Goal: Task Accomplishment & Management: Complete application form

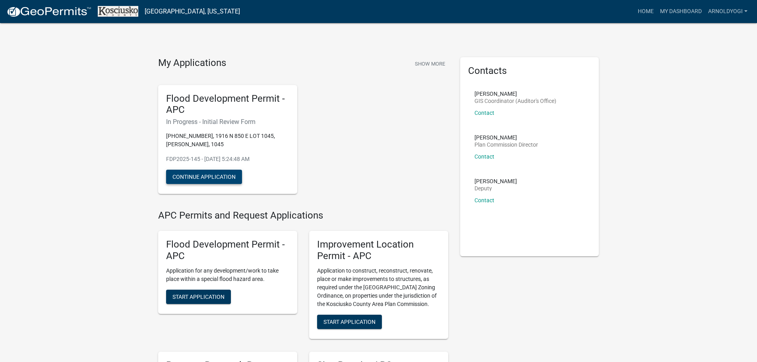
click at [184, 177] on button "Continue Application" at bounding box center [204, 177] width 76 height 14
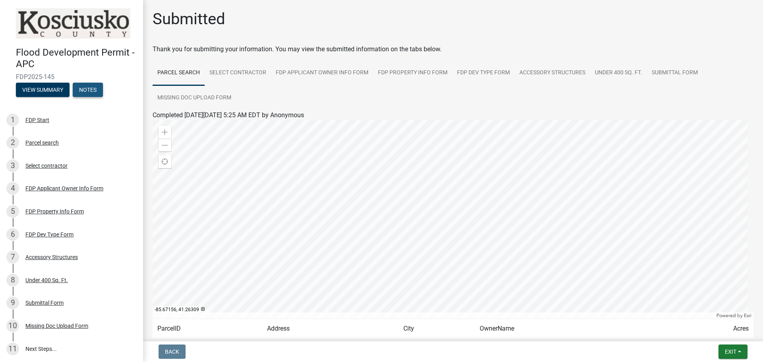
click at [88, 89] on button "Notes" at bounding box center [88, 90] width 30 height 14
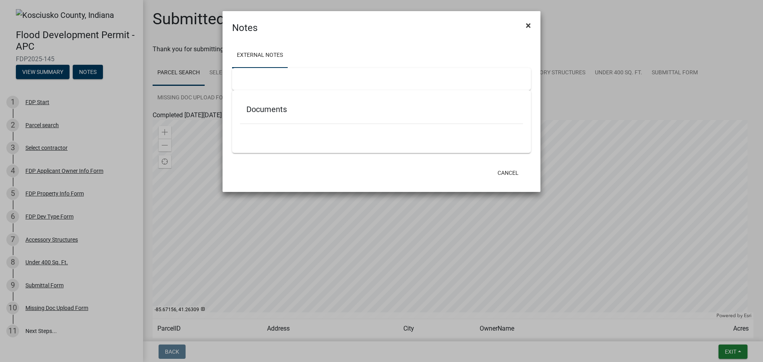
click at [529, 26] on span "×" at bounding box center [528, 25] width 5 height 11
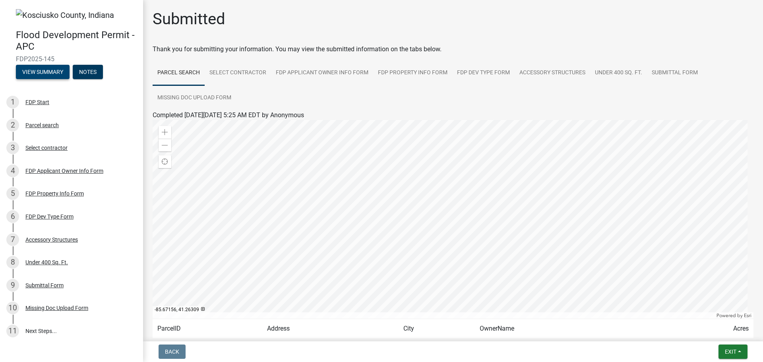
click at [28, 70] on button "View Summary" at bounding box center [43, 72] width 54 height 14
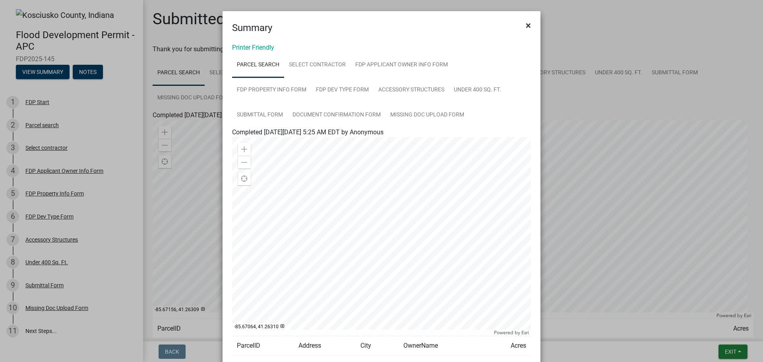
click at [529, 26] on button "×" at bounding box center [528, 25] width 18 height 22
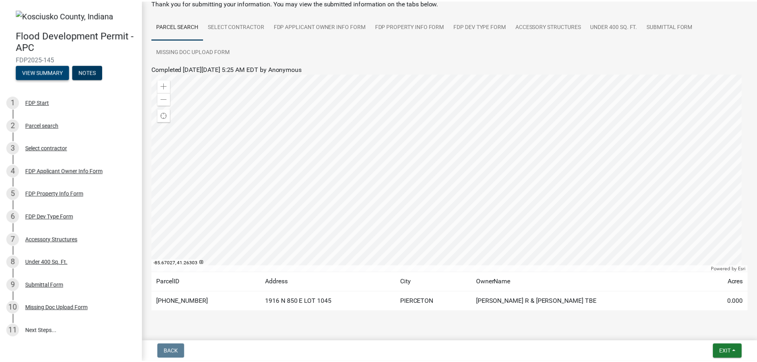
scroll to position [66, 0]
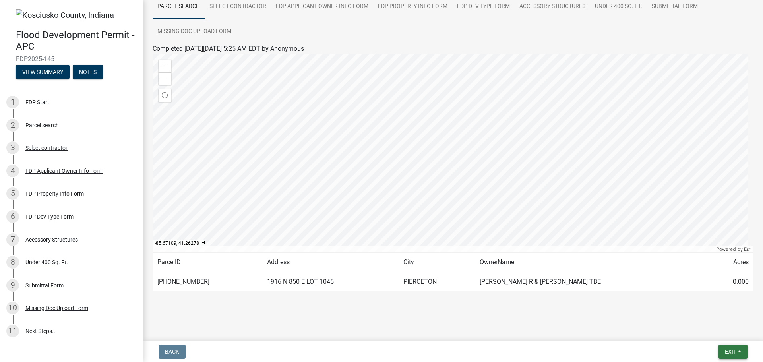
click at [731, 356] on button "Exit" at bounding box center [732, 352] width 29 height 14
click at [714, 332] on button "Save & Exit" at bounding box center [716, 330] width 64 height 19
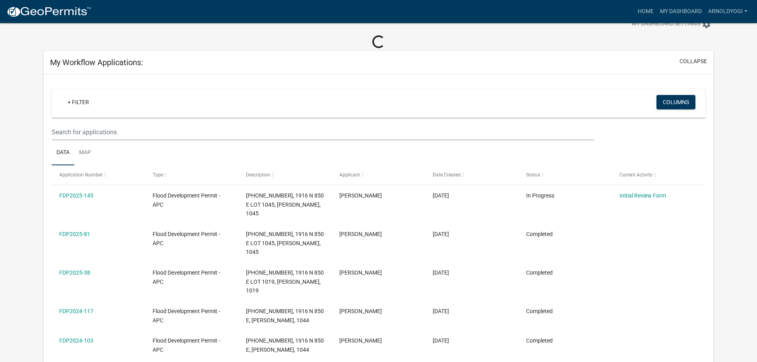
scroll to position [40, 0]
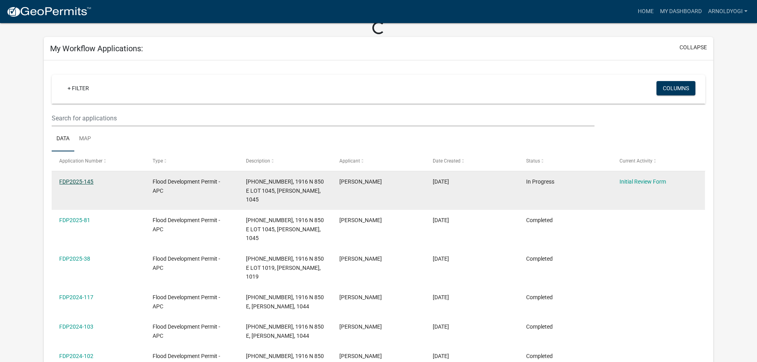
click at [89, 180] on link "FDP2025-145" at bounding box center [76, 181] width 34 height 6
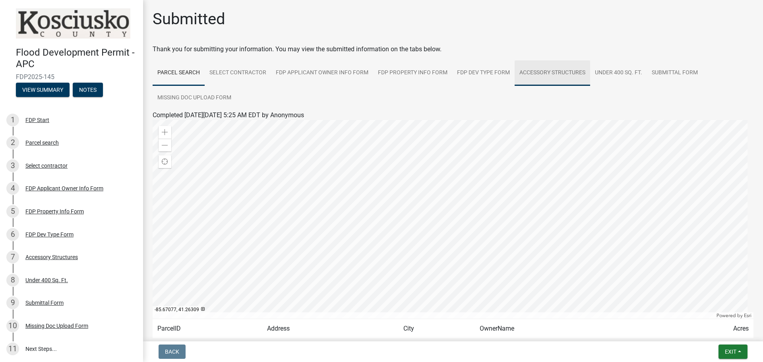
click at [559, 75] on link "Accessory Structures" at bounding box center [553, 72] width 76 height 25
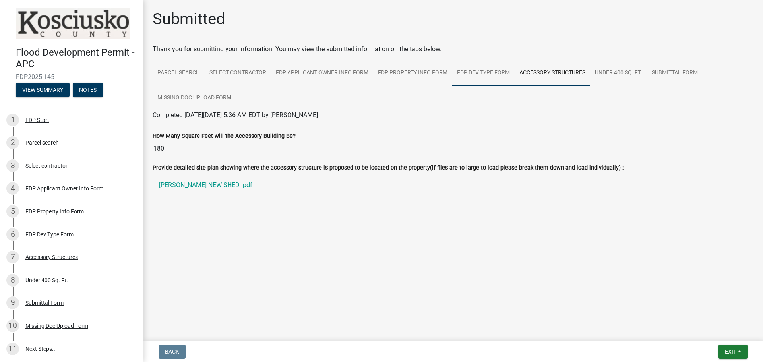
click at [464, 74] on link "FDP Dev Type Form" at bounding box center [483, 72] width 62 height 25
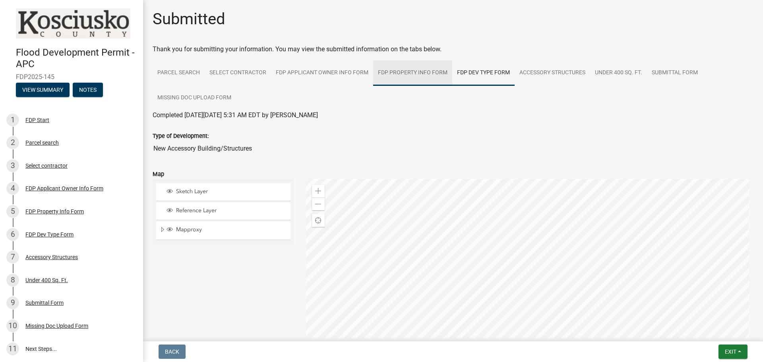
click at [402, 73] on link "FDP Property Info Form" at bounding box center [412, 72] width 79 height 25
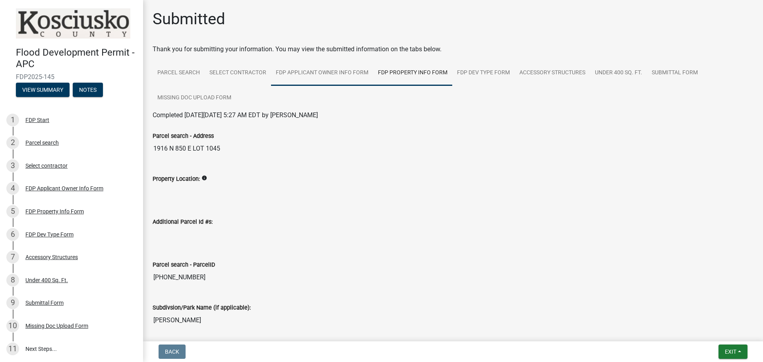
click at [341, 72] on link "FDP Applicant Owner Info Form" at bounding box center [322, 72] width 102 height 25
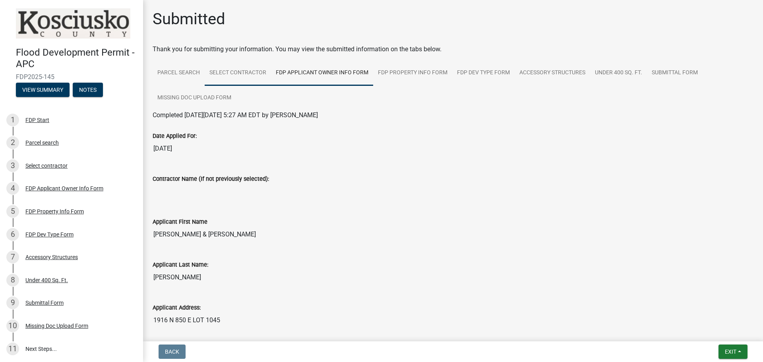
click at [240, 75] on link "Select contractor" at bounding box center [238, 72] width 66 height 25
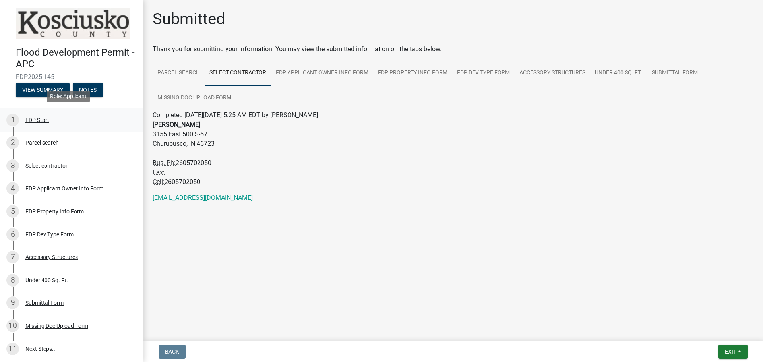
click at [43, 120] on div "FDP Start" at bounding box center [37, 120] width 24 height 6
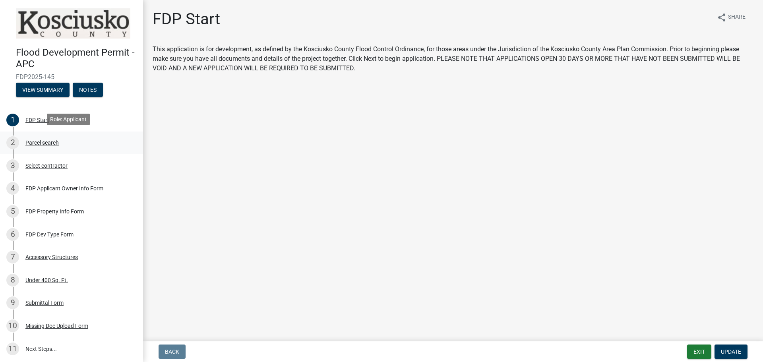
click at [39, 145] on div "2 Parcel search" at bounding box center [68, 142] width 124 height 13
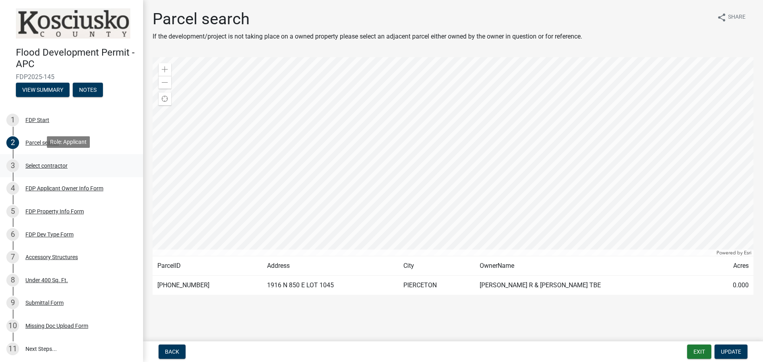
click at [58, 167] on div "Select contractor" at bounding box center [46, 166] width 42 height 6
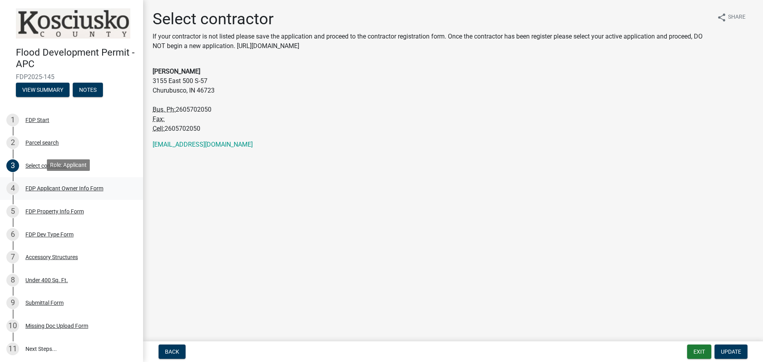
click at [66, 187] on div "FDP Applicant Owner Info Form" at bounding box center [64, 189] width 78 height 6
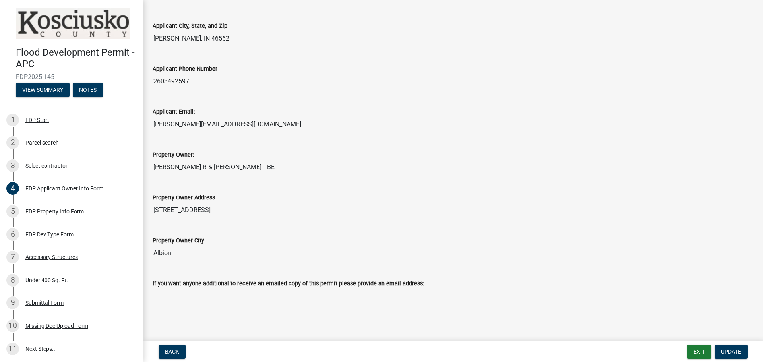
scroll to position [252, 0]
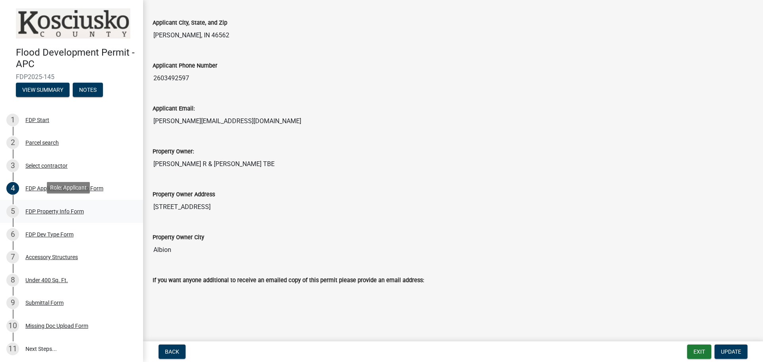
click at [42, 211] on div "FDP Property Info Form" at bounding box center [54, 212] width 58 height 6
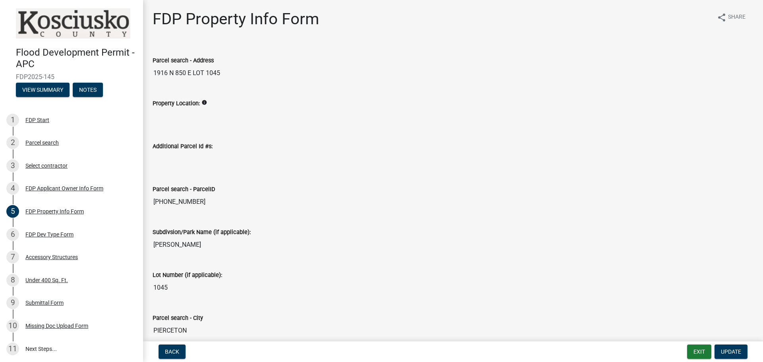
scroll to position [38, 0]
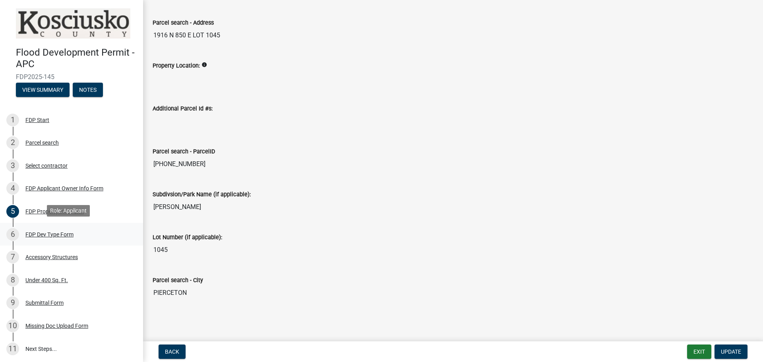
click at [33, 233] on div "FDP Dev Type Form" at bounding box center [49, 235] width 48 height 6
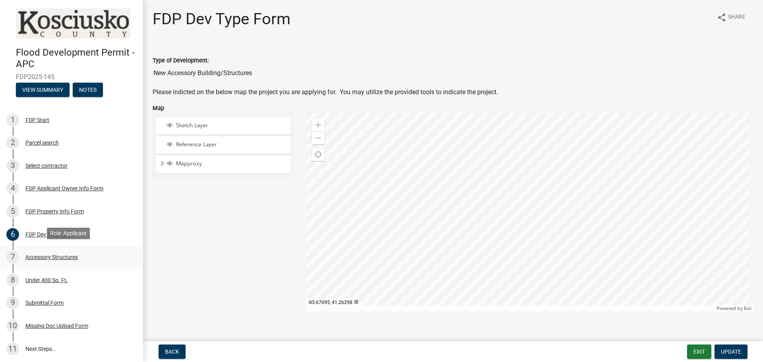
click at [49, 257] on div "Accessory Structures" at bounding box center [51, 257] width 52 height 6
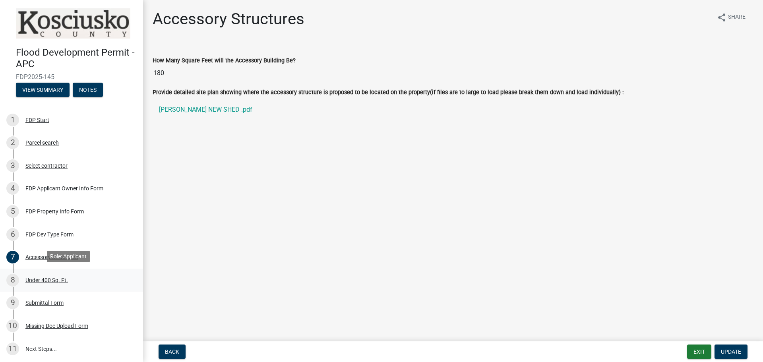
click at [45, 281] on div "Under 400 Sq. Ft." at bounding box center [46, 280] width 43 height 6
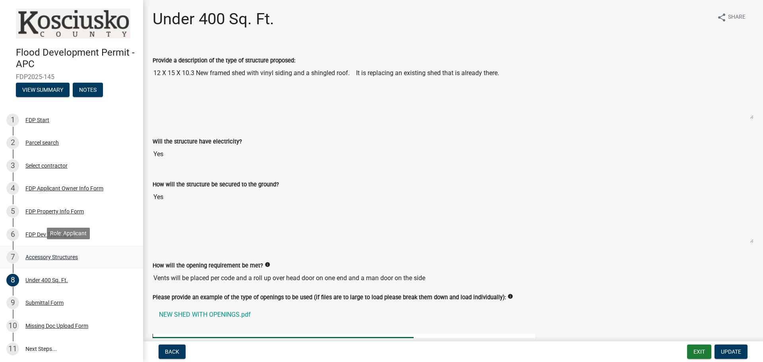
click at [32, 257] on div "Accessory Structures" at bounding box center [51, 257] width 52 height 6
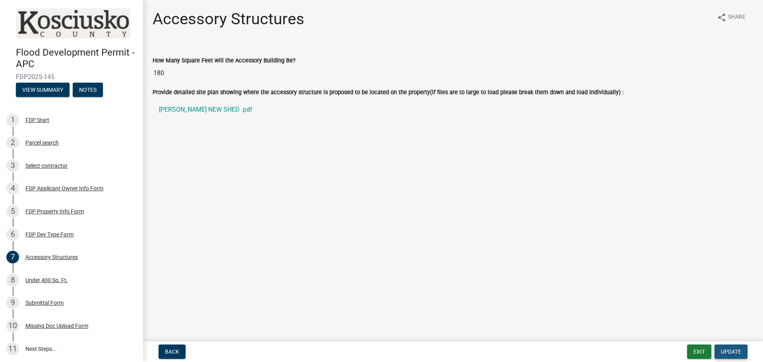
click at [732, 353] on span "Update" at bounding box center [731, 351] width 20 height 6
click at [732, 350] on span "Update" at bounding box center [731, 351] width 20 height 6
click at [67, 326] on div "Missing Doc Upload Form" at bounding box center [56, 326] width 63 height 6
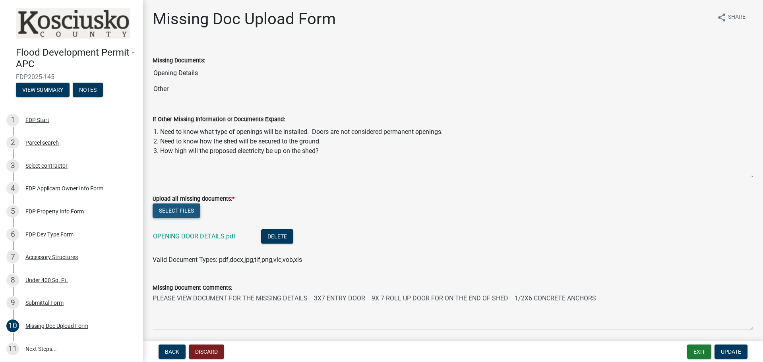
click at [186, 211] on button "Select files" at bounding box center [177, 210] width 48 height 14
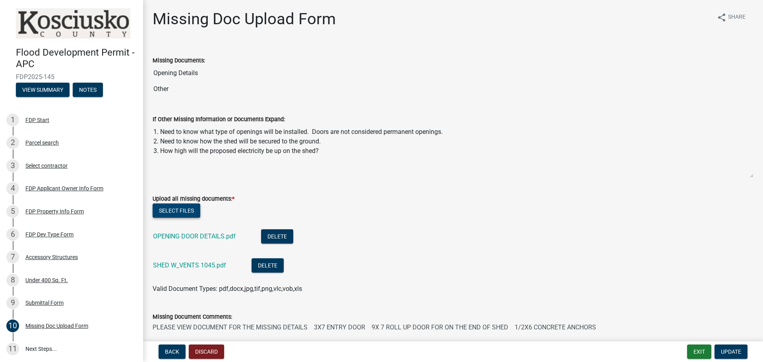
click at [192, 211] on button "Select files" at bounding box center [177, 210] width 48 height 14
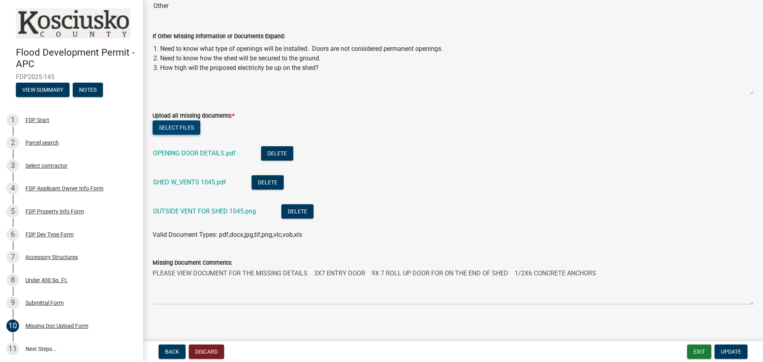
scroll to position [87, 0]
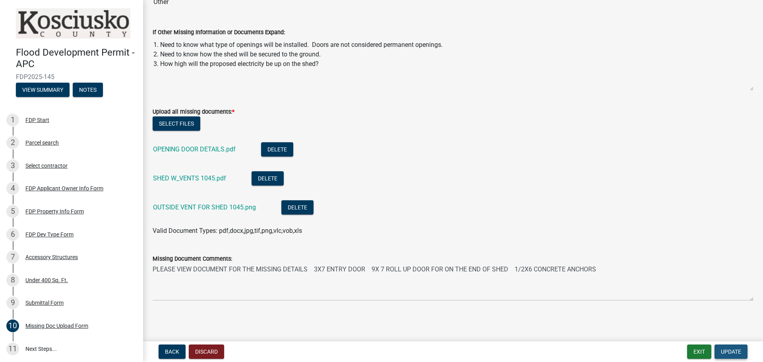
click at [735, 352] on span "Update" at bounding box center [731, 351] width 20 height 6
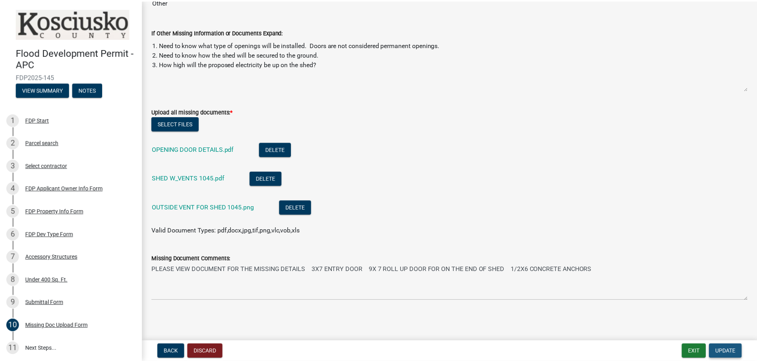
scroll to position [0, 0]
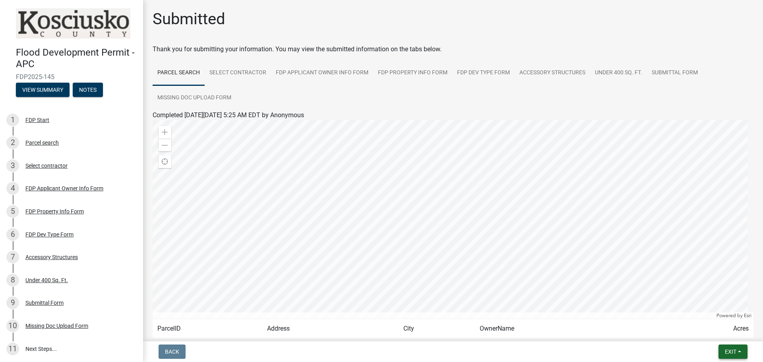
click at [735, 352] on span "Exit" at bounding box center [731, 351] width 12 height 6
click at [728, 333] on button "Save & Exit" at bounding box center [716, 330] width 64 height 19
